Goal: Task Accomplishment & Management: Complete application form

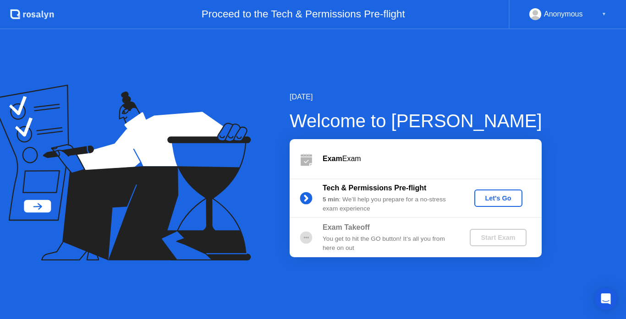
click at [496, 201] on div "Let's Go" at bounding box center [498, 198] width 41 height 7
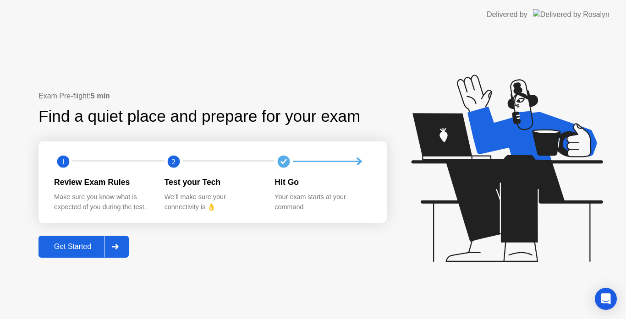
click at [116, 250] on icon at bounding box center [115, 246] width 7 height 5
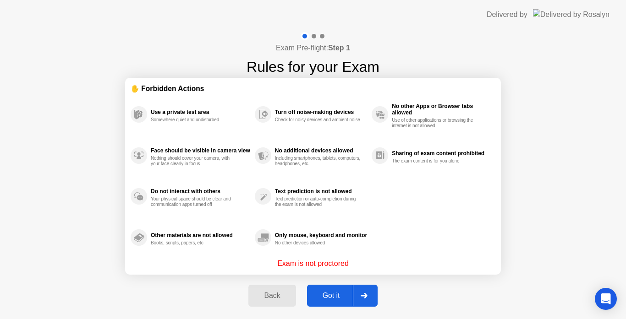
click at [365, 294] on icon at bounding box center [364, 295] width 6 height 5
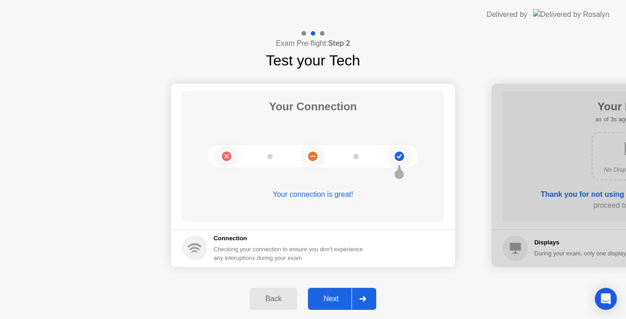
click at [365, 294] on div at bounding box center [362, 299] width 22 height 21
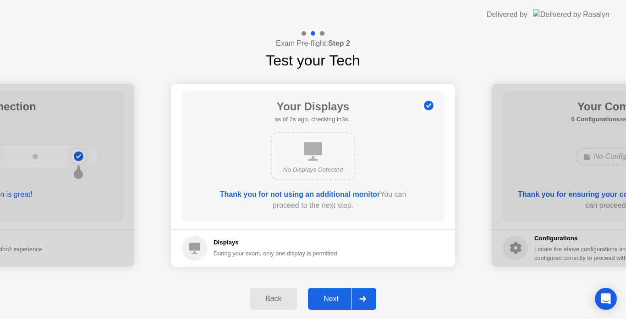
click at [365, 294] on div at bounding box center [362, 299] width 22 height 21
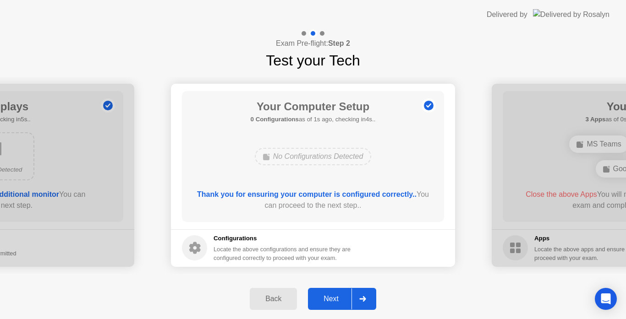
click at [365, 294] on div at bounding box center [362, 299] width 22 height 21
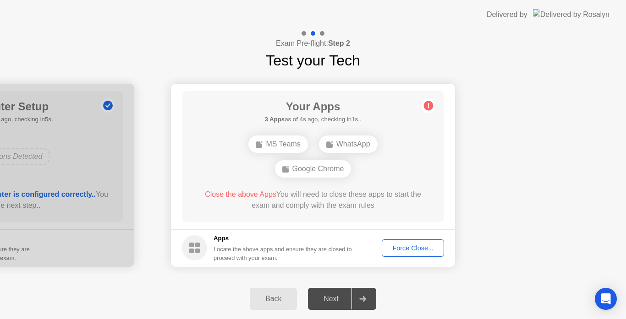
click at [411, 245] on div "Force Close..." at bounding box center [413, 248] width 56 height 7
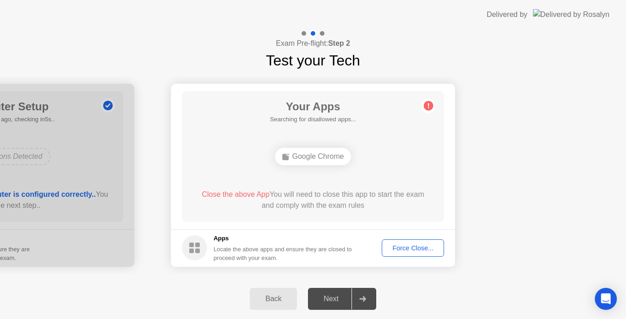
click at [411, 252] on div "Force Close..." at bounding box center [413, 248] width 56 height 7
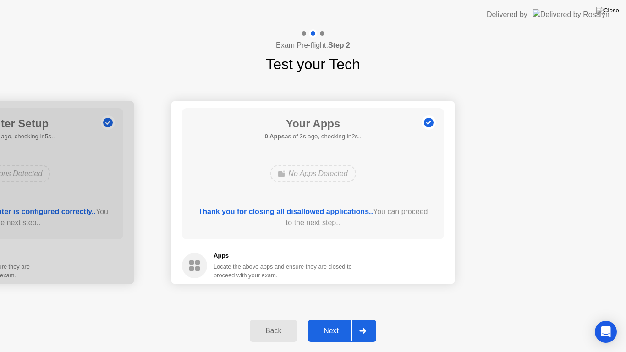
click at [359, 319] on div at bounding box center [362, 330] width 22 height 21
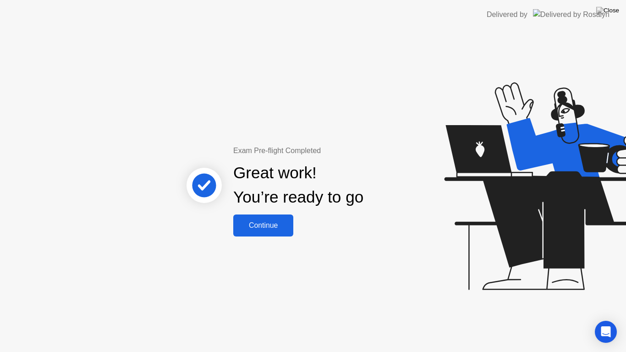
click at [287, 231] on button "Continue" at bounding box center [263, 225] width 60 height 22
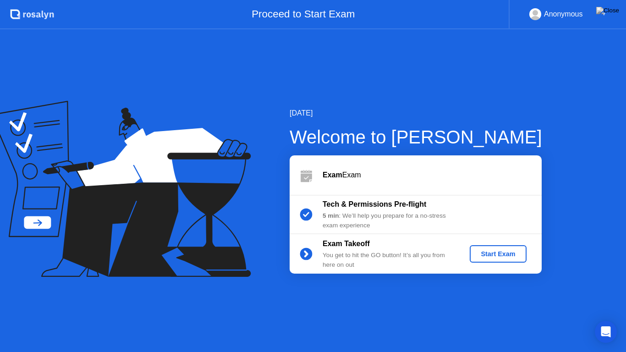
click at [488, 257] on div "Start Exam" at bounding box center [497, 253] width 49 height 7
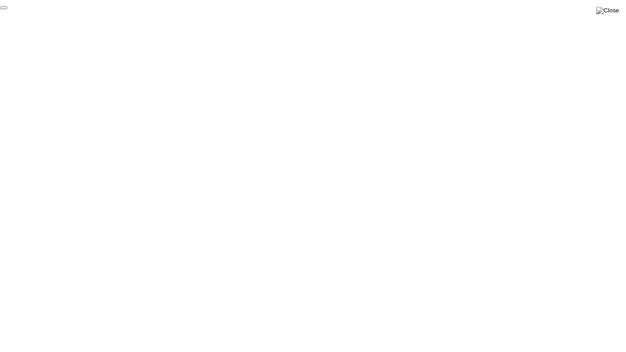
click div "End Proctoring Session"
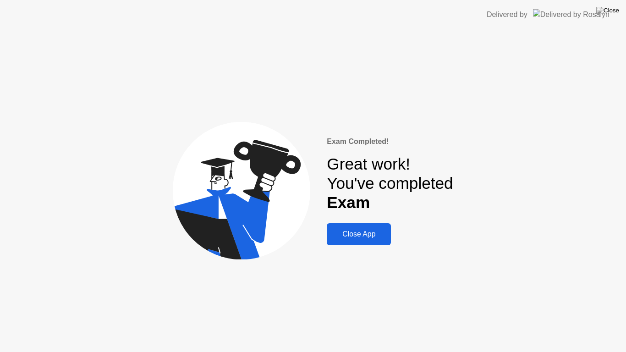
click at [362, 233] on div "Close App" at bounding box center [358, 234] width 59 height 8
